Goal: Find specific page/section: Find specific page/section

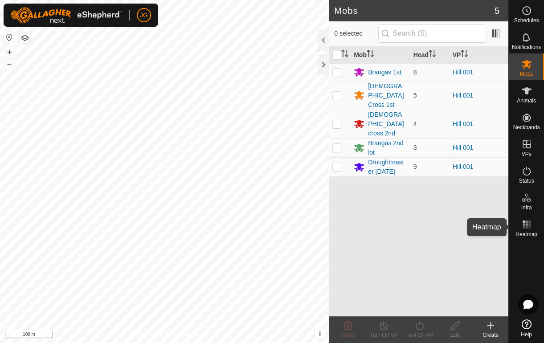
click at [527, 224] on icon at bounding box center [526, 224] width 11 height 11
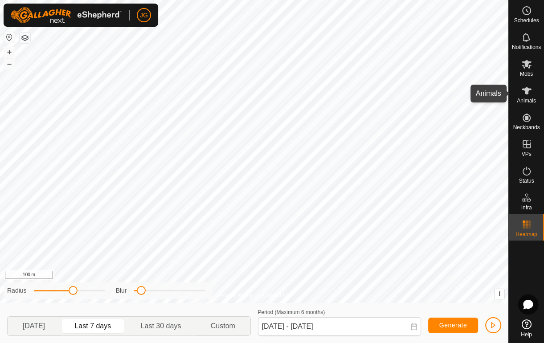
click at [526, 91] on icon at bounding box center [527, 90] width 10 height 7
